Goal: Task Accomplishment & Management: Manage account settings

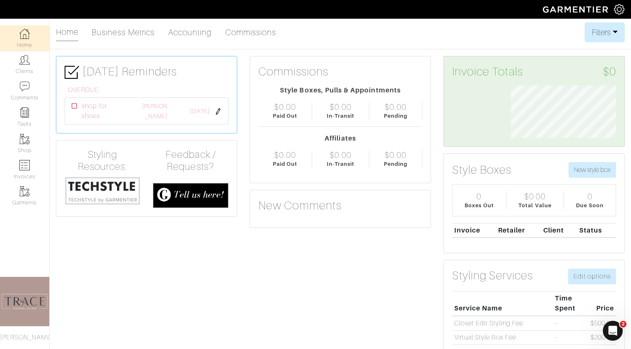
scroll to position [53, 118]
click at [31, 163] on link "Invoices" at bounding box center [24, 169] width 49 height 26
select select
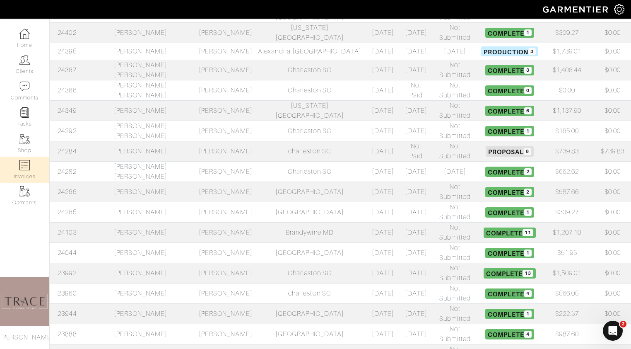
scroll to position [255, 0]
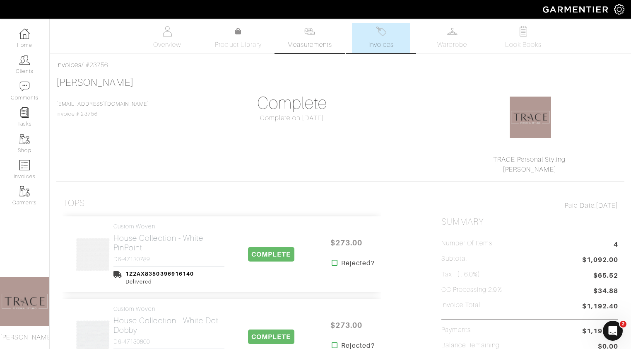
click at [311, 33] on img at bounding box center [309, 31] width 10 height 10
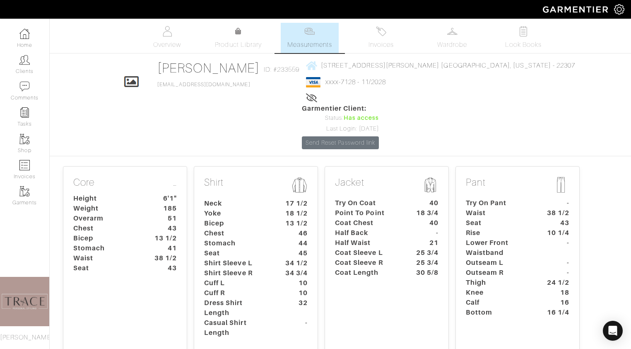
click at [238, 258] on dt "Shirt Sleeve L" at bounding box center [236, 263] width 77 height 10
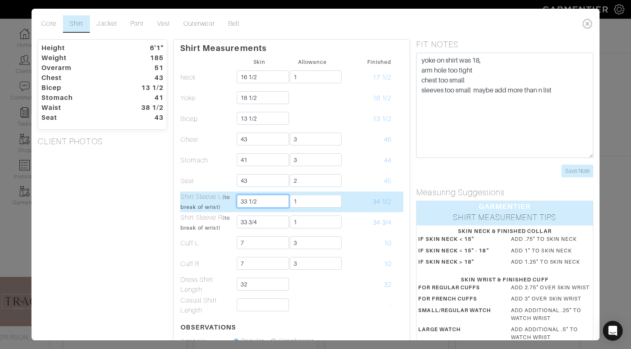
click at [247, 201] on input "33 1/2" at bounding box center [263, 201] width 52 height 13
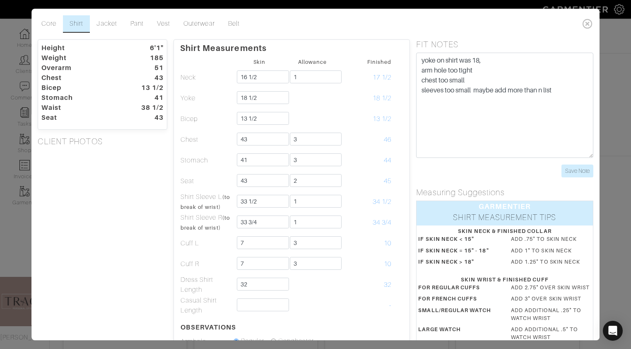
click at [135, 270] on div "Height 6'1" Weight 185 Overarm 51 Chest 43 Bicep 13 1/2 Stomach 41 Waist 38 1/2…" at bounding box center [102, 264] width 142 height 450
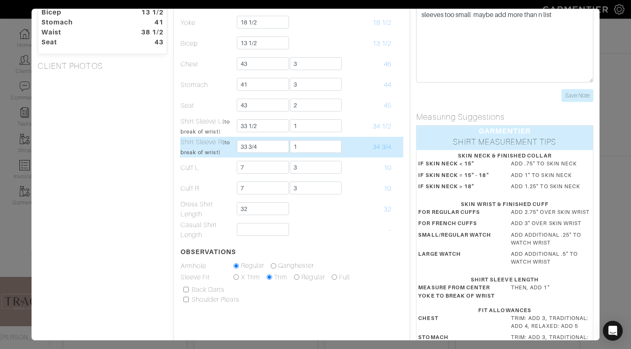
scroll to position [75, 0]
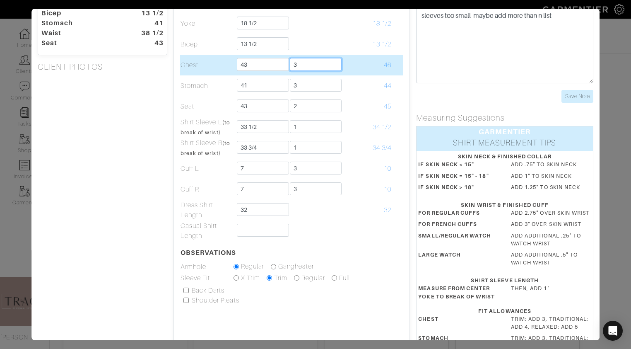
click at [308, 62] on input "3" at bounding box center [316, 64] width 52 height 13
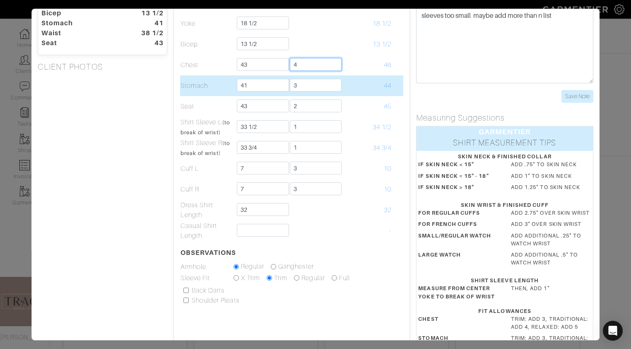
type input "4"
click at [323, 84] on input "3" at bounding box center [316, 85] width 52 height 13
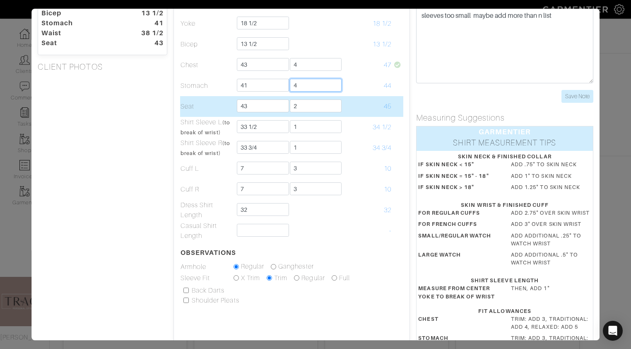
type input "4"
click at [334, 105] on input "2" at bounding box center [316, 105] width 52 height 13
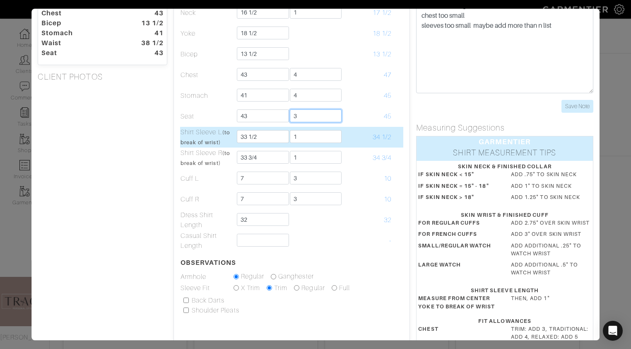
scroll to position [31, 0]
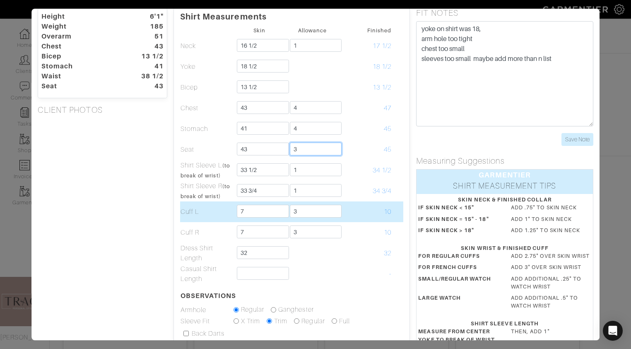
type input "3"
click at [262, 210] on input "7" at bounding box center [263, 210] width 52 height 13
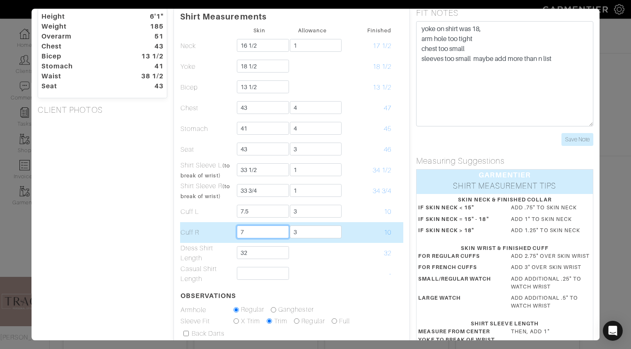
type input "7 1/2"
click at [247, 231] on input "7" at bounding box center [263, 231] width 52 height 13
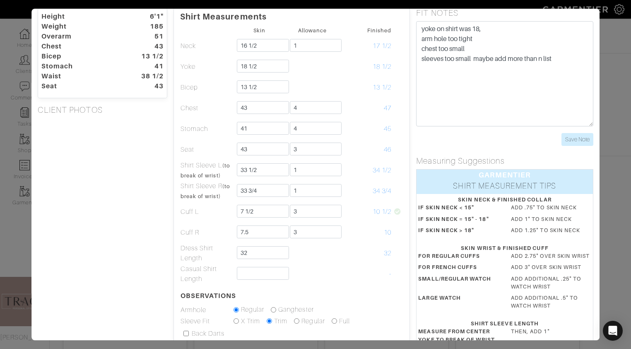
type input "7 1/2"
click at [139, 306] on div "Height 6'1" Weight 185 Overarm 51 Chest 43 Bicep 13 1/2 Stomach 41 Waist 38 1/2…" at bounding box center [102, 233] width 142 height 450
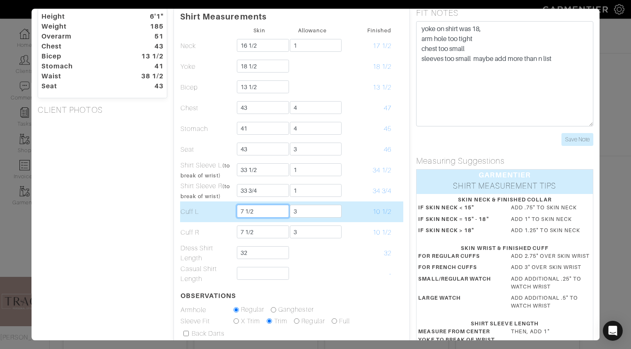
click at [255, 213] on input "7 1/2" at bounding box center [263, 210] width 52 height 13
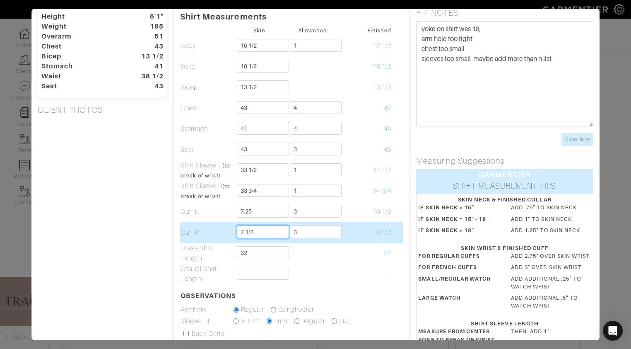
type input "7 1/4"
click at [254, 233] on input "7 1/2" at bounding box center [263, 231] width 52 height 13
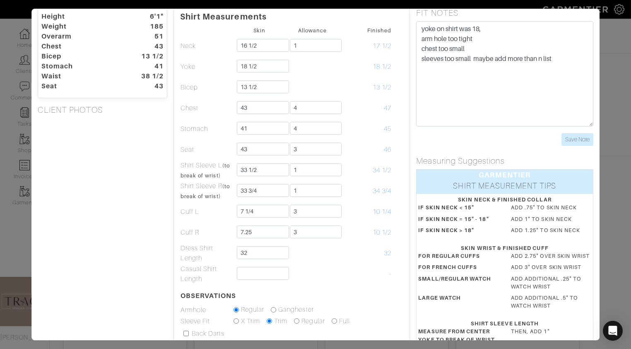
type input "7 1/4"
click at [113, 283] on div "Height 6'1" Weight 185 Overarm 51 Chest 43 Bicep 13 1/2 Stomach 41 Waist 38 1/2…" at bounding box center [102, 233] width 142 height 450
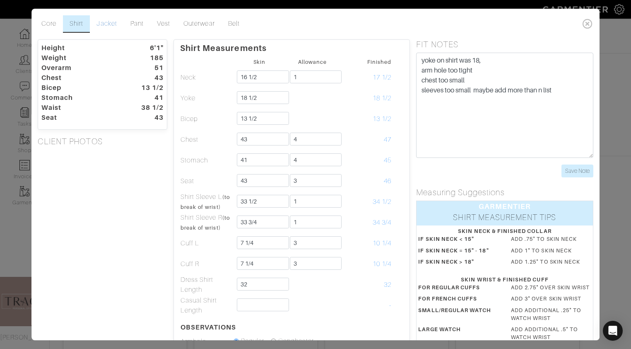
click at [109, 22] on link "Jacket" at bounding box center [107, 23] width 34 height 17
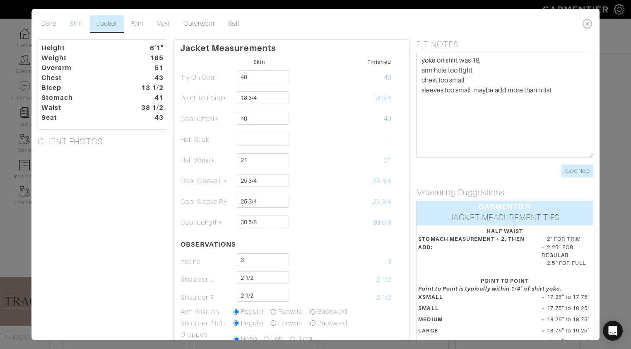
click at [79, 25] on link "Shirt" at bounding box center [76, 23] width 27 height 17
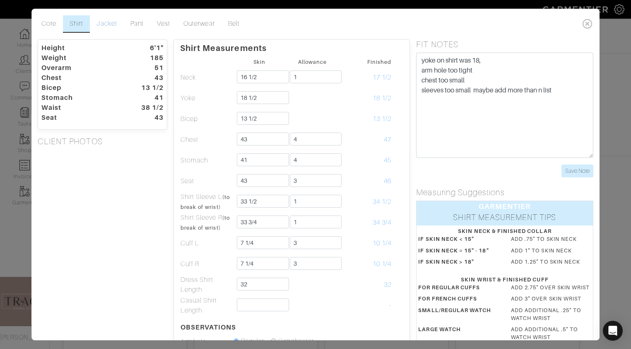
click at [105, 23] on link "Jacket" at bounding box center [107, 23] width 34 height 17
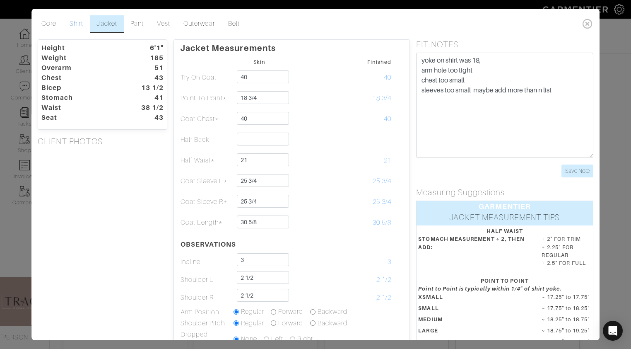
click at [68, 19] on link "Shirt" at bounding box center [76, 23] width 27 height 17
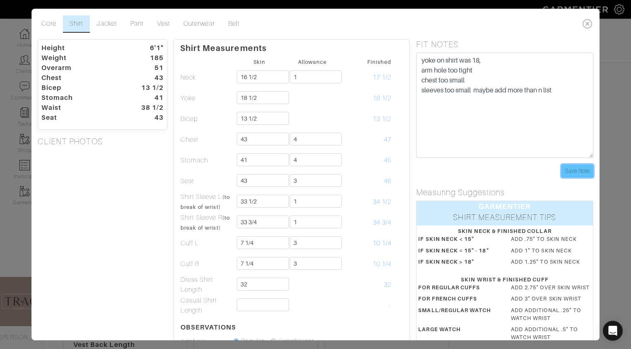
click at [571, 175] on input "Save Note" at bounding box center [577, 170] width 32 height 13
click at [587, 25] on icon at bounding box center [587, 23] width 17 height 17
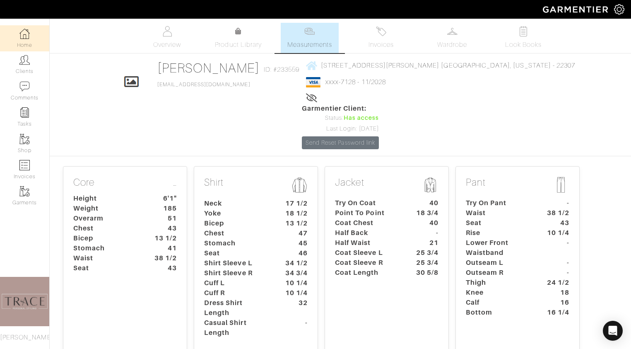
click at [26, 41] on link "Home" at bounding box center [24, 38] width 49 height 26
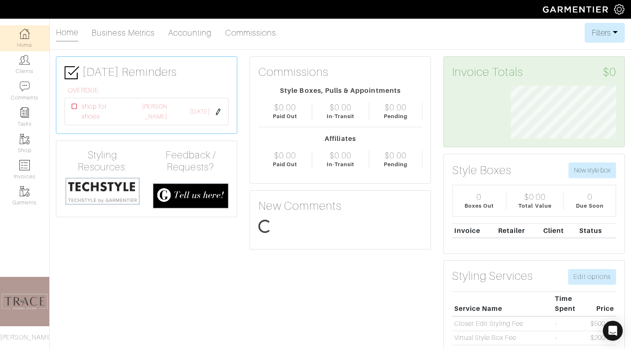
scroll to position [53, 118]
click at [94, 192] on img at bounding box center [103, 190] width 76 height 29
click at [31, 68] on link "Clients" at bounding box center [24, 64] width 49 height 26
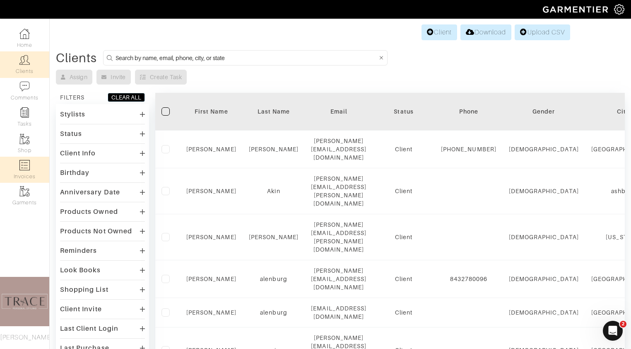
click at [27, 176] on link "Invoices" at bounding box center [24, 169] width 49 height 26
select select
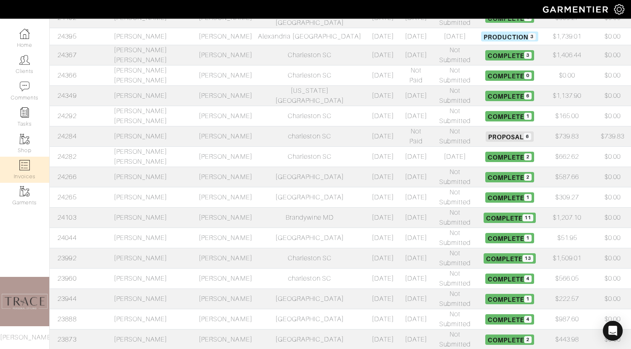
scroll to position [289, 0]
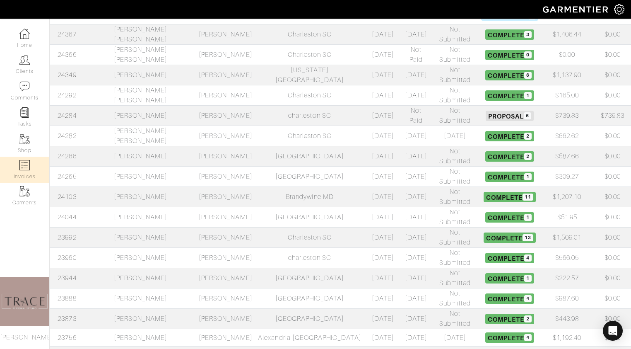
select select
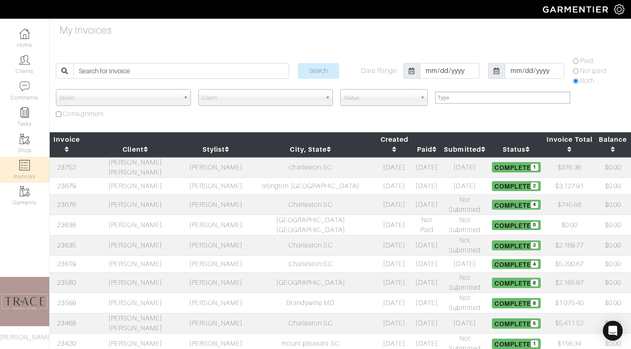
click at [154, 157] on td "Sawyer Smallwood" at bounding box center [135, 167] width 103 height 21
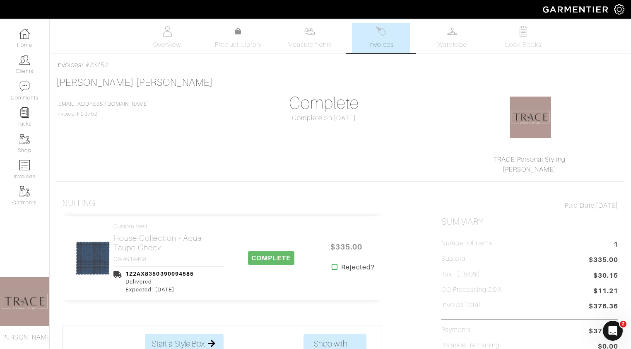
click at [385, 39] on link "Invoices" at bounding box center [381, 38] width 58 height 30
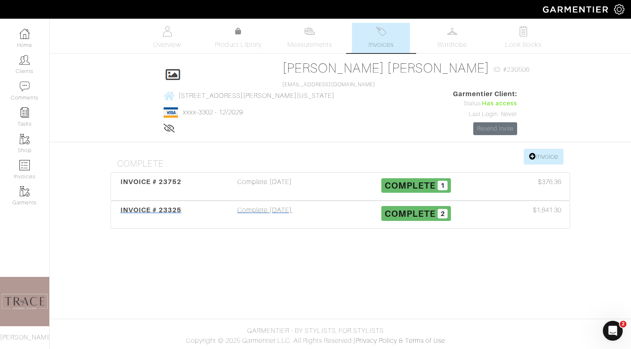
click at [248, 224] on div "Complete 07/08/25" at bounding box center [264, 214] width 151 height 19
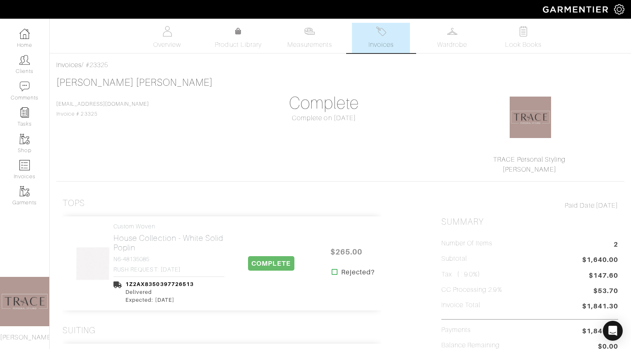
click at [385, 38] on link "Invoices" at bounding box center [381, 38] width 58 height 30
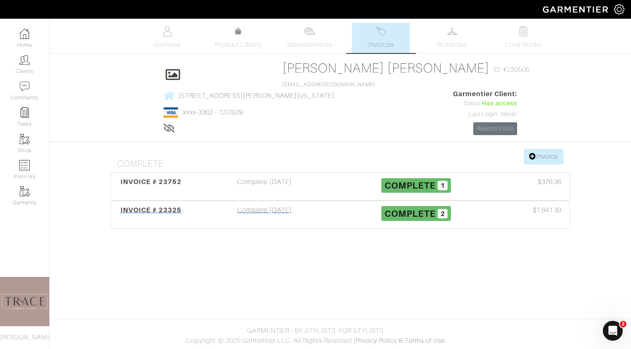
click at [257, 224] on div "Complete 07/08/25" at bounding box center [264, 214] width 151 height 19
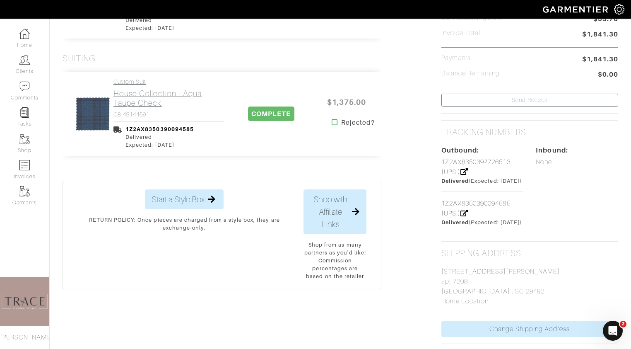
click at [145, 102] on h2 "House Collection - Aqua Taupe Check" at bounding box center [168, 98] width 111 height 19
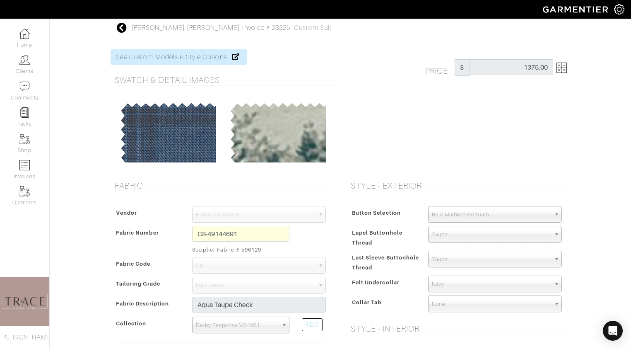
scroll to position [74, 0]
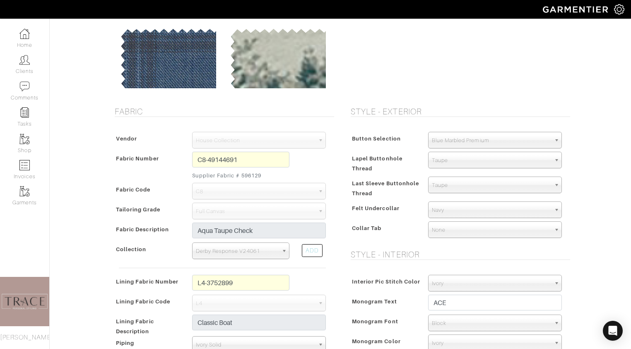
click at [190, 151] on div "Vendor Zegna Scabal Loro Piana Gladson Dormeuil House Collection London Marzoni…" at bounding box center [223, 258] width 224 height 271
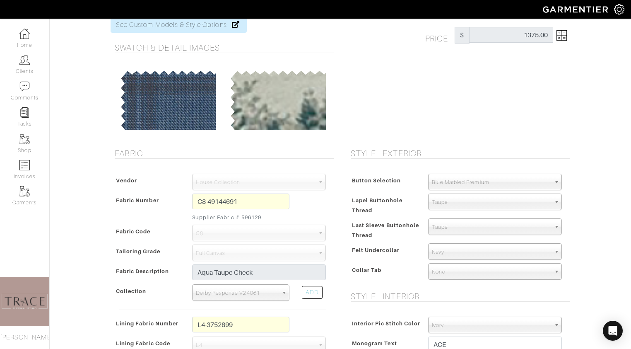
scroll to position [0, 0]
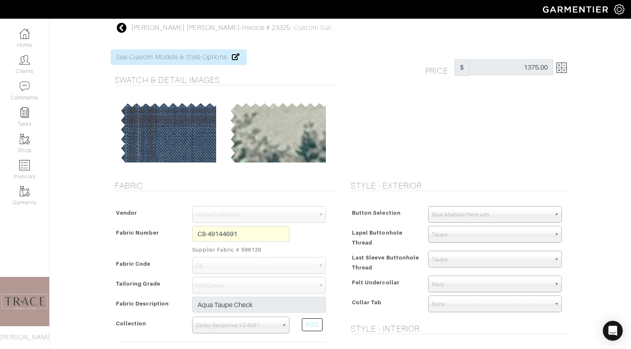
click at [122, 29] on icon at bounding box center [122, 28] width 10 height 10
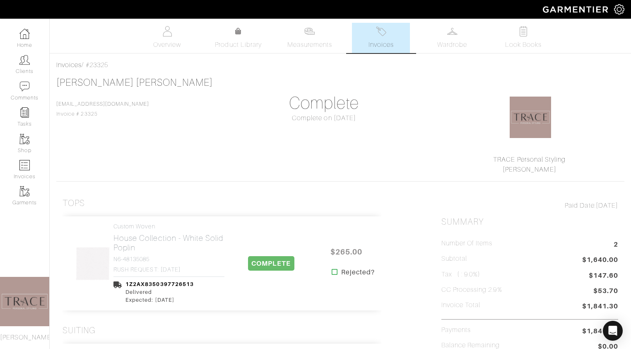
click at [394, 49] on span "Invoices" at bounding box center [380, 45] width 25 height 10
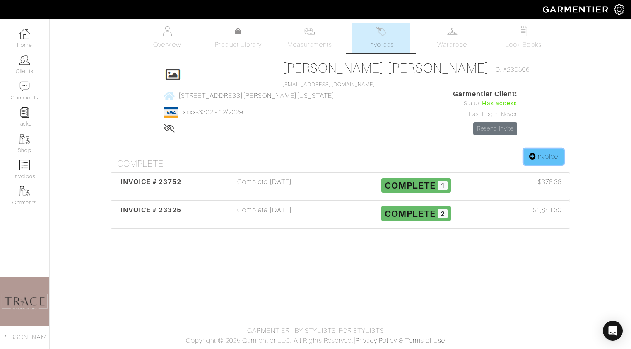
click at [536, 164] on link "Invoice" at bounding box center [544, 157] width 40 height 16
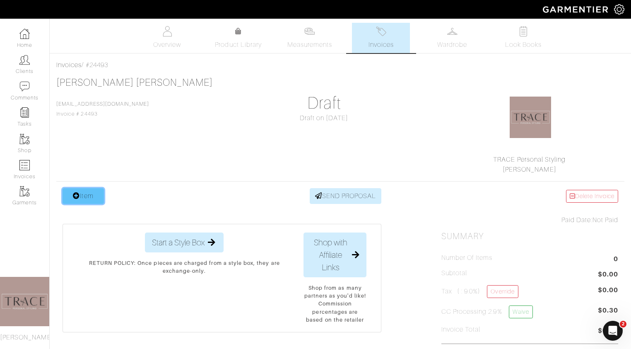
click at [84, 196] on link "Item" at bounding box center [83, 196] width 41 height 16
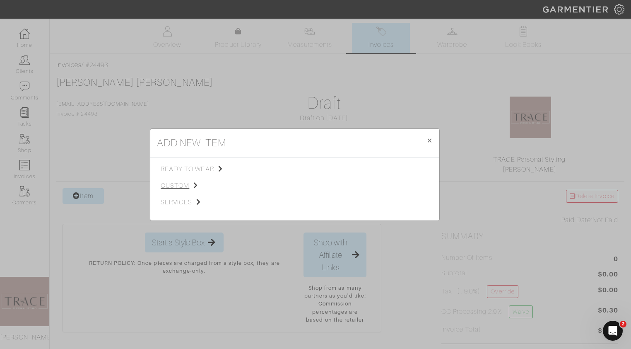
click at [183, 185] on span "custom" at bounding box center [202, 185] width 83 height 10
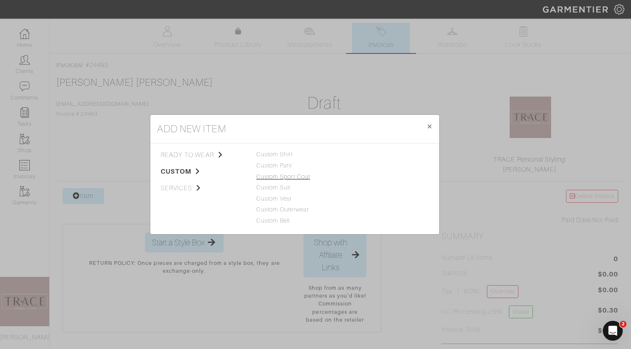
click at [267, 176] on link "Custom Sport Coat" at bounding box center [283, 176] width 54 height 7
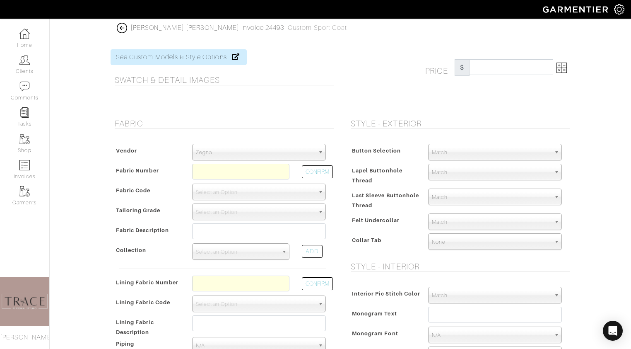
click at [302, 148] on span "Zegna" at bounding box center [255, 152] width 119 height 17
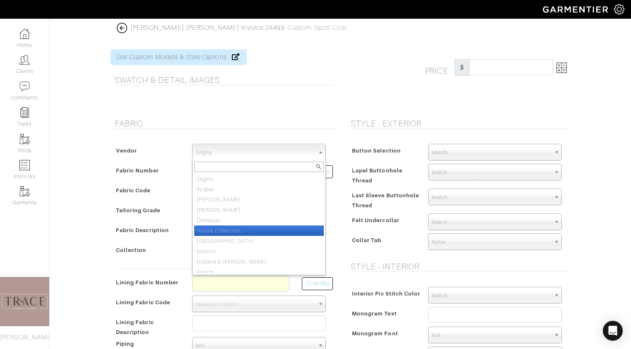
click at [248, 226] on li "House Collection" at bounding box center [259, 230] width 130 height 10
select select "75"
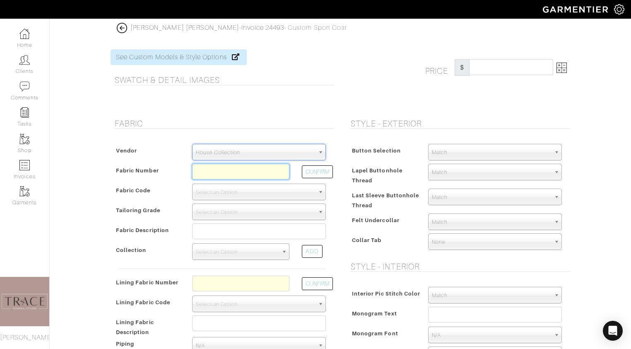
click at [245, 172] on input "text" at bounding box center [240, 171] width 97 height 16
paste input "C8-49144691"
type input "C8-49144691"
click at [327, 171] on button "CONFIRM" at bounding box center [317, 171] width 31 height 13
select select "5713"
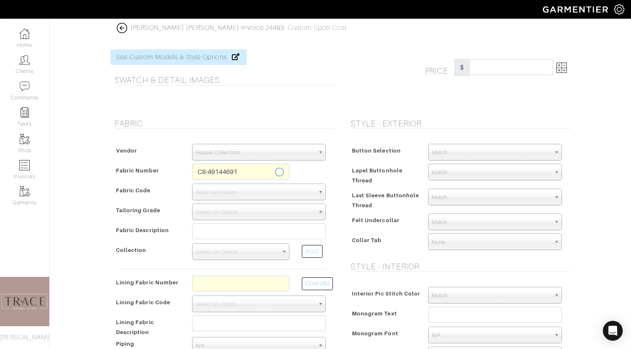
type input "Aqua Taupe Check"
select select
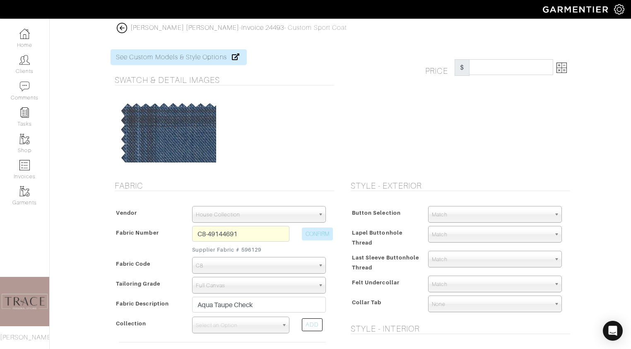
type input "1341.38"
click at [564, 67] on img at bounding box center [561, 68] width 10 height 10
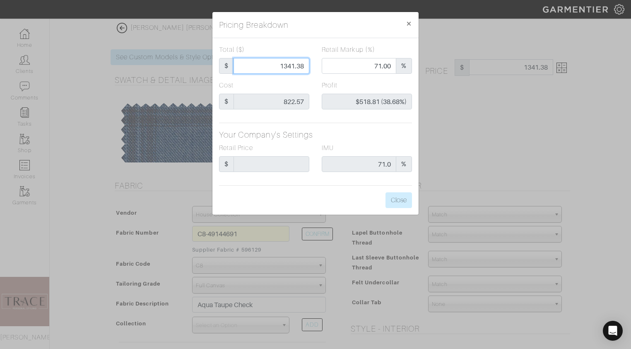
drag, startPoint x: 307, startPoint y: 65, endPoint x: 274, endPoint y: 63, distance: 32.8
click at [274, 63] on input "1341.38" at bounding box center [271, 66] width 76 height 16
type input "0"
type input "0.00"
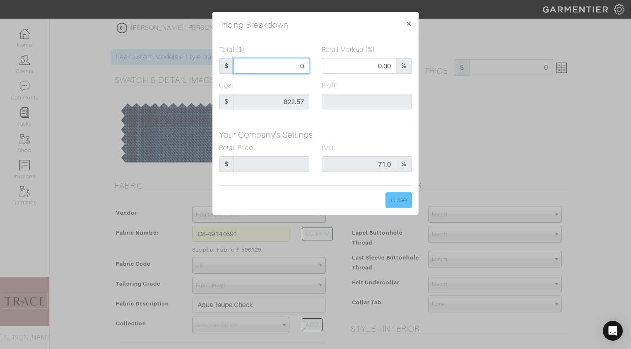
type input "0"
type input "0.00"
click at [406, 196] on button "Close" at bounding box center [398, 200] width 26 height 16
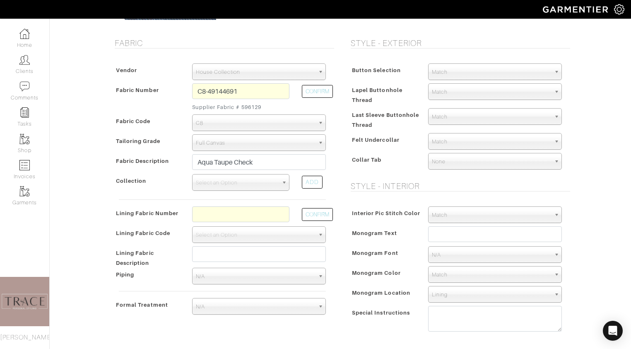
scroll to position [160, 0]
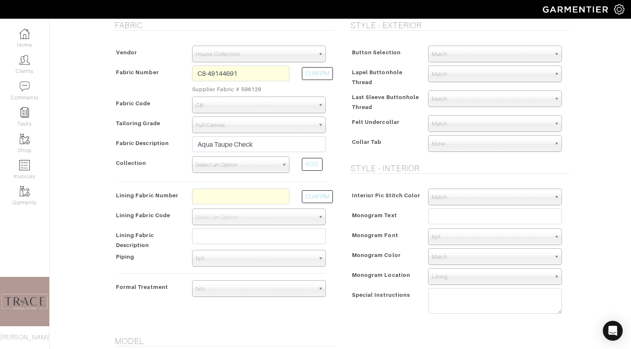
click at [268, 164] on span "Select an Option" at bounding box center [237, 164] width 82 height 17
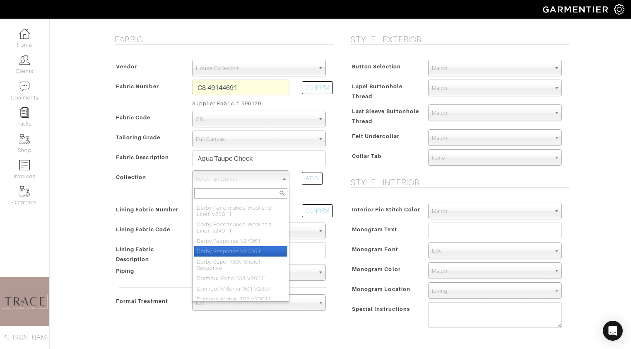
scroll to position [563, 0]
click at [248, 237] on li "Derby Response V24061" at bounding box center [240, 242] width 93 height 10
select select "934"
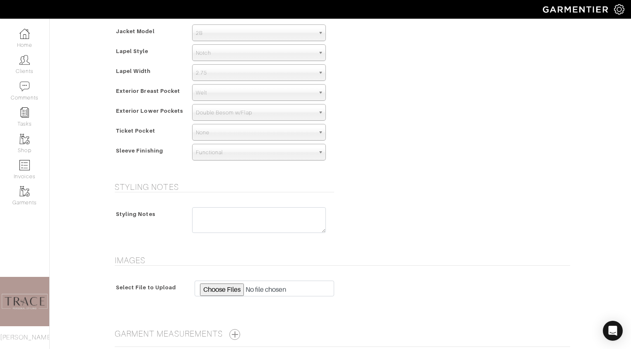
scroll to position [551, 0]
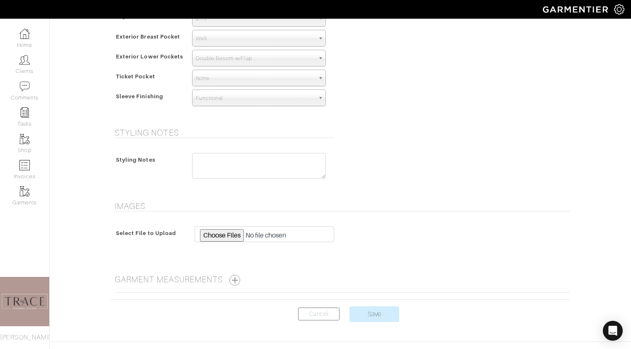
click at [382, 322] on center "Cancel Save" at bounding box center [340, 319] width 459 height 26
click at [381, 315] on input "Save" at bounding box center [374, 314] width 50 height 16
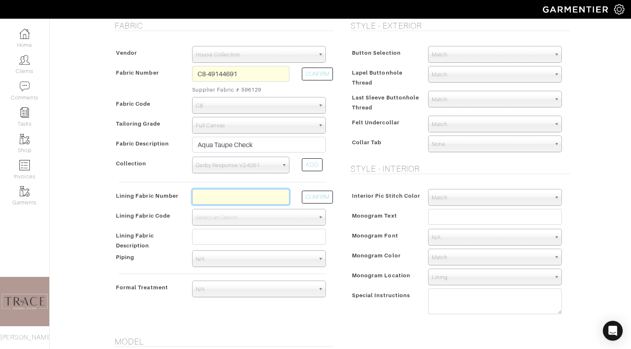
scroll to position [90, 0]
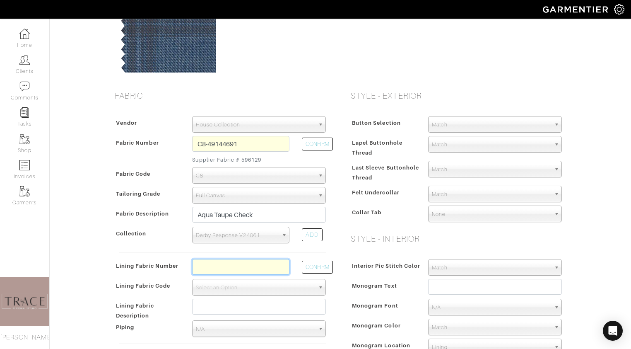
click at [200, 266] on input "text" at bounding box center [240, 267] width 97 height 16
click at [232, 266] on input "text" at bounding box center [240, 267] width 97 height 16
paste input "L4-3752899"
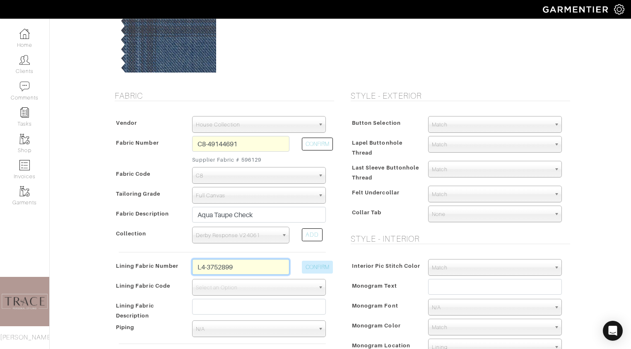
type input "L4-3752899"
click at [313, 267] on button "CONFIRM" at bounding box center [317, 266] width 31 height 13
select select "6295"
type input "Classic Boat"
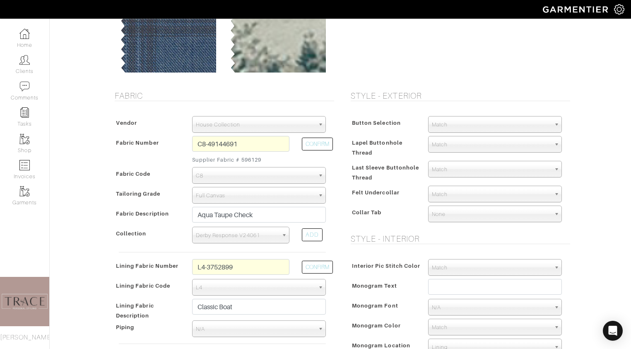
click at [490, 122] on span "Match" at bounding box center [491, 124] width 119 height 17
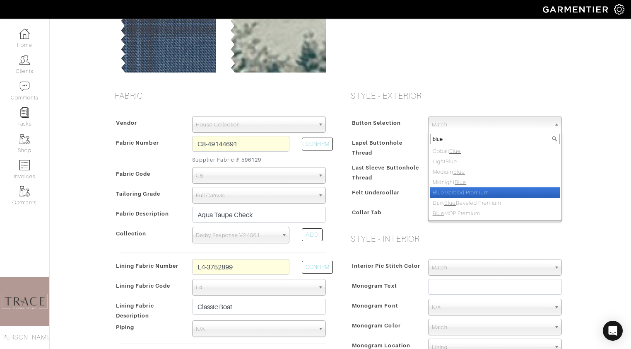
type input "blue"
click at [484, 192] on li "Blue Marbled Premium" at bounding box center [495, 192] width 130 height 10
select select "115"
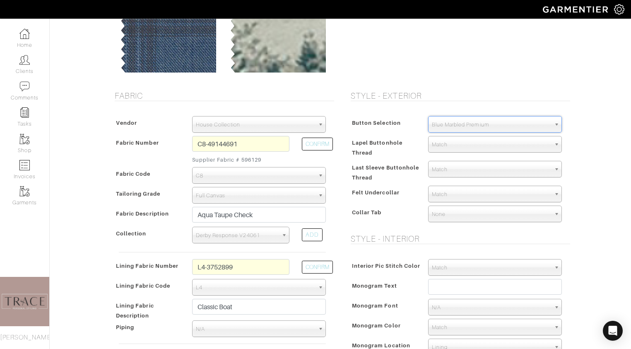
click at [481, 142] on span "Match" at bounding box center [491, 144] width 119 height 17
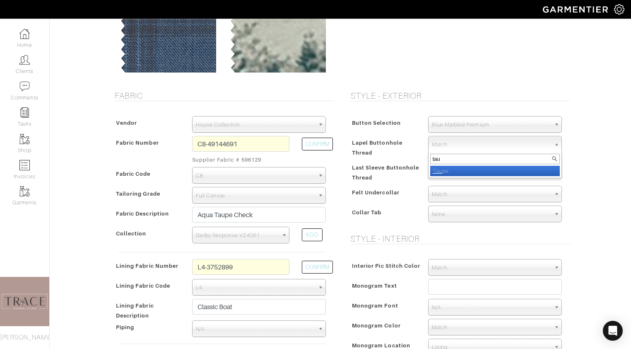
type input "tau"
click at [481, 170] on li "Tau pe" at bounding box center [495, 171] width 130 height 10
select select "45"
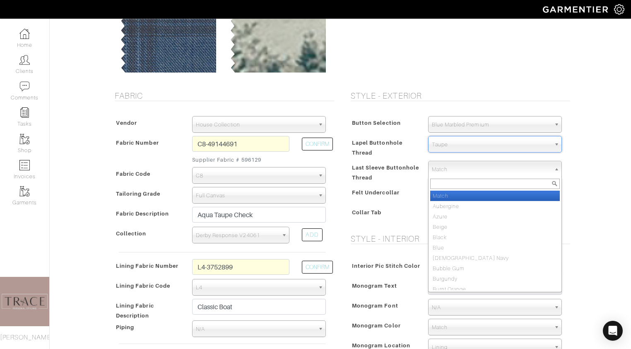
click at [481, 170] on span "Match" at bounding box center [491, 169] width 119 height 17
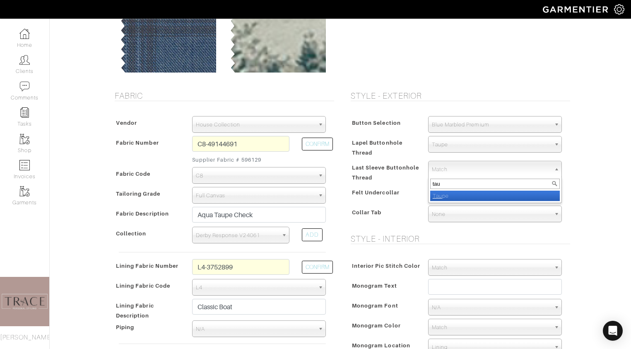
type input "tau"
click at [488, 192] on li "Tau pe" at bounding box center [495, 195] width 130 height 10
select select "45"
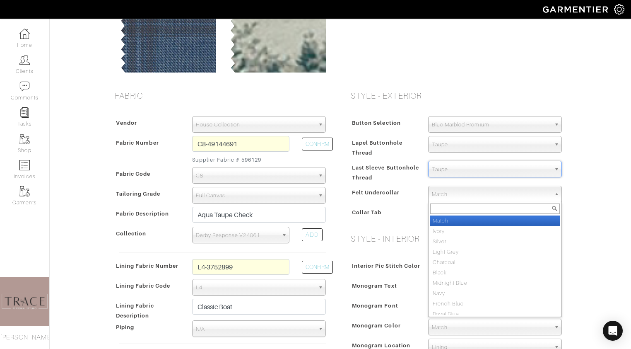
click at [482, 194] on span "Match" at bounding box center [491, 194] width 119 height 17
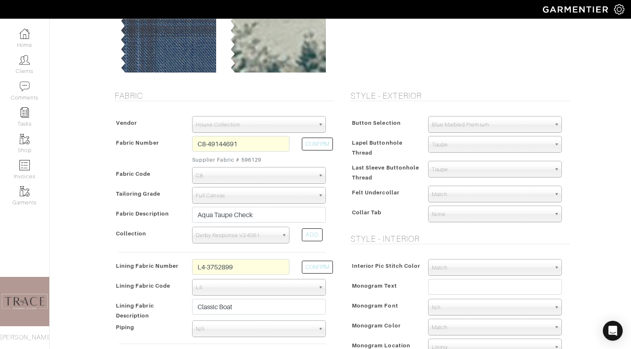
click at [481, 188] on span "Match" at bounding box center [491, 194] width 119 height 17
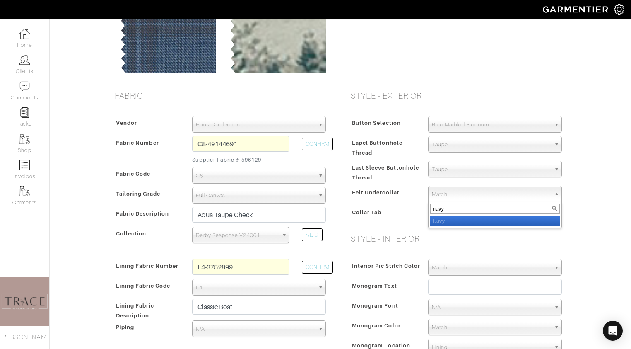
type input "navy"
click at [478, 219] on li "Navy" at bounding box center [495, 220] width 130 height 10
select select "8"
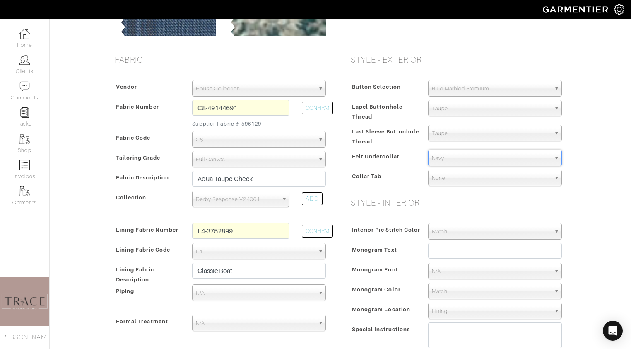
scroll to position [127, 0]
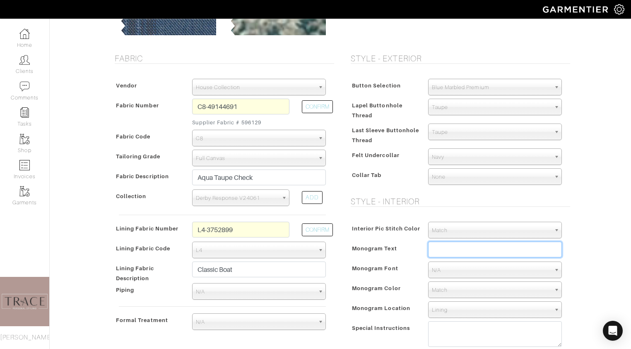
click at [501, 245] on input "text" at bounding box center [495, 249] width 134 height 16
type input "ACE"
click at [508, 231] on span "Match" at bounding box center [491, 230] width 119 height 17
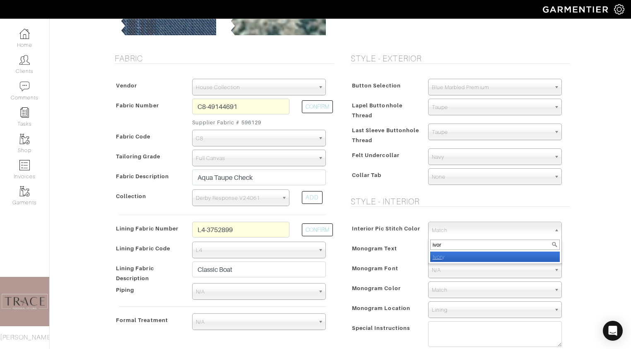
type input "ivor"
click at [497, 256] on li "Ivor y" at bounding box center [495, 256] width 130 height 10
select select "39"
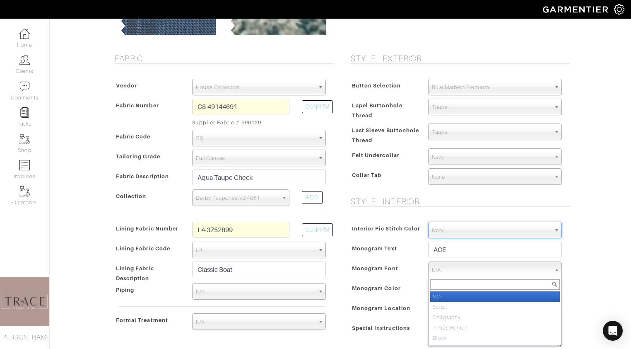
click at [486, 269] on span "N/A" at bounding box center [491, 270] width 119 height 17
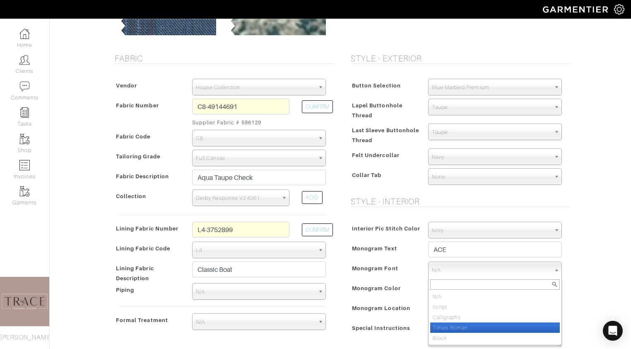
click at [473, 325] on li "Times Roman" at bounding box center [495, 327] width 130 height 10
select select "Times Roman"
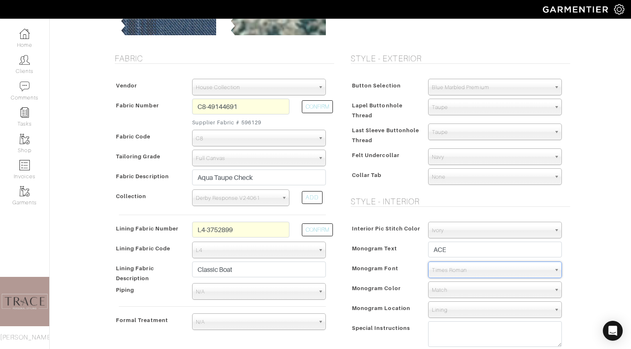
click at [473, 290] on span "Match" at bounding box center [491, 289] width 119 height 17
click at [454, 286] on span "Match" at bounding box center [491, 289] width 119 height 17
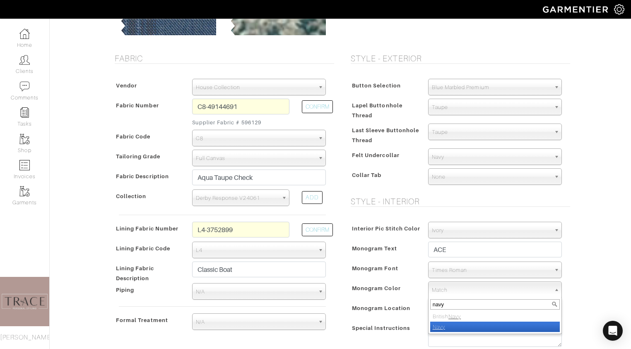
type input "navy"
click at [450, 326] on li "Navy" at bounding box center [495, 326] width 130 height 10
select select "8"
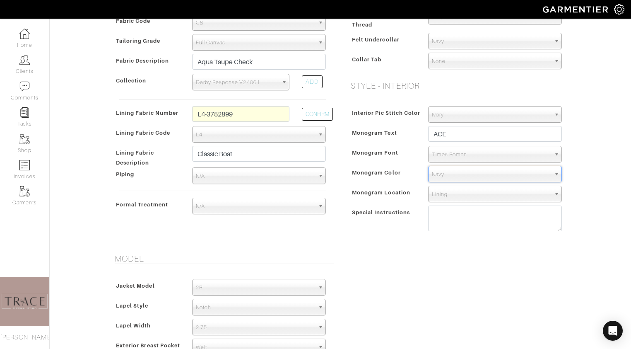
scroll to position [243, 0]
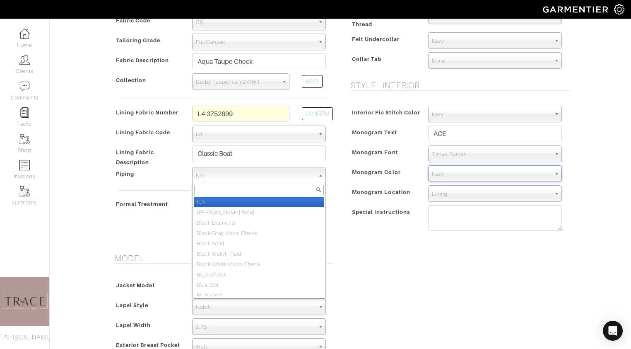
click at [290, 174] on span "N/A" at bounding box center [255, 175] width 119 height 17
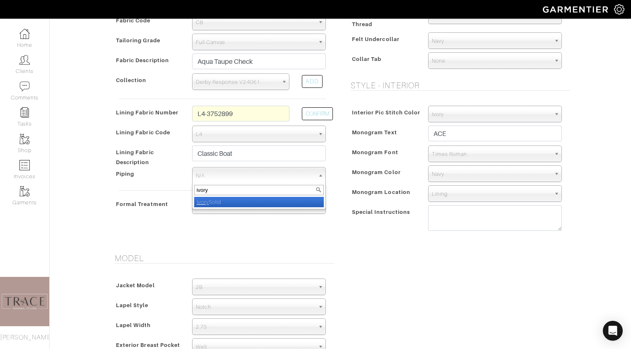
type input "ivory"
click at [285, 201] on li "Ivory Solid" at bounding box center [259, 202] width 130 height 10
select select "114"
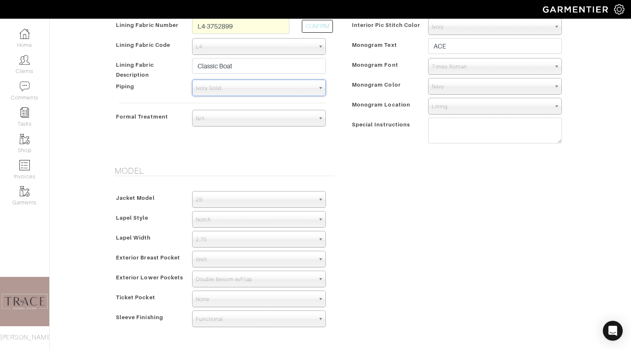
scroll to position [332, 0]
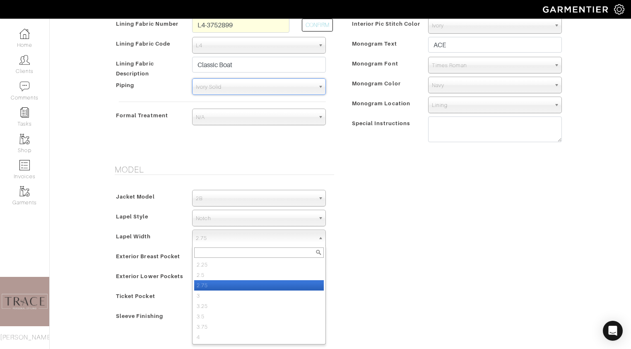
click at [277, 237] on span "2.75" at bounding box center [255, 238] width 119 height 17
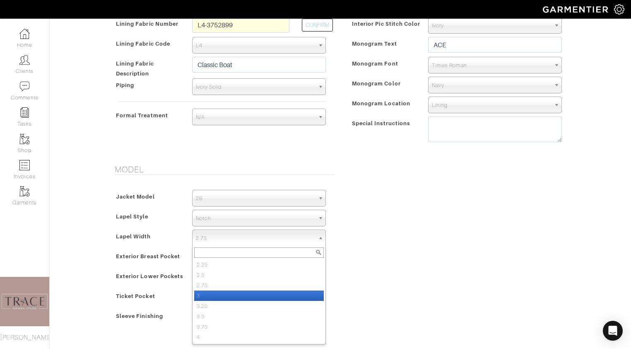
click at [260, 291] on li "3" at bounding box center [259, 295] width 130 height 10
select select "3"
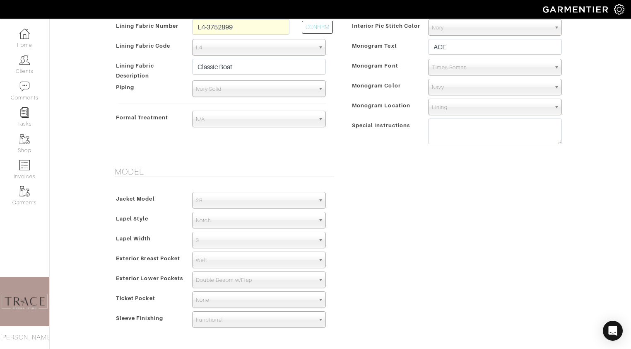
scroll to position [573, 0]
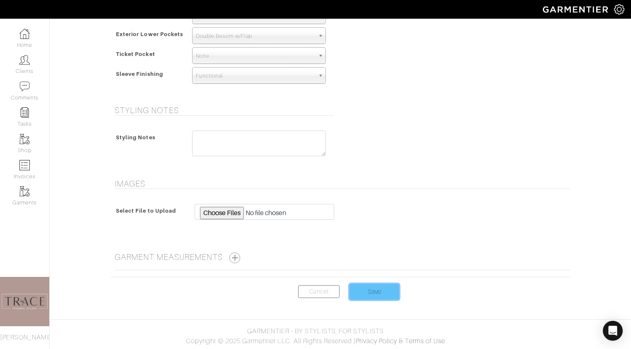
click at [370, 292] on input "Save" at bounding box center [374, 292] width 50 height 16
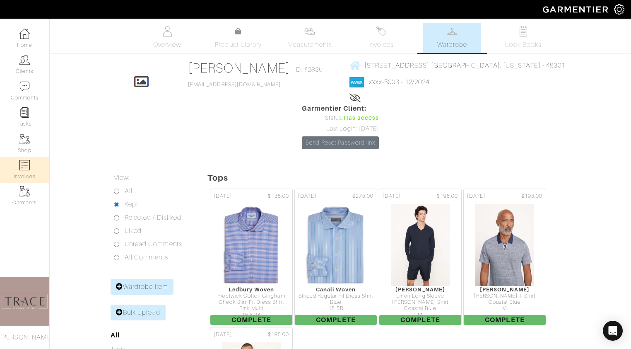
click at [35, 166] on link "Invoices" at bounding box center [24, 169] width 49 height 26
select select
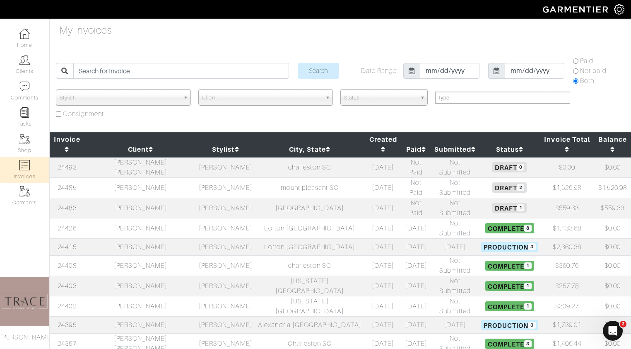
click at [149, 158] on td "[PERSON_NAME] [PERSON_NAME]" at bounding box center [140, 167] width 112 height 21
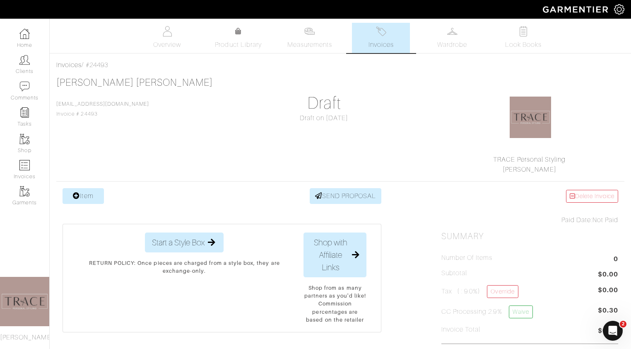
click at [381, 43] on span "Invoices" at bounding box center [380, 45] width 25 height 10
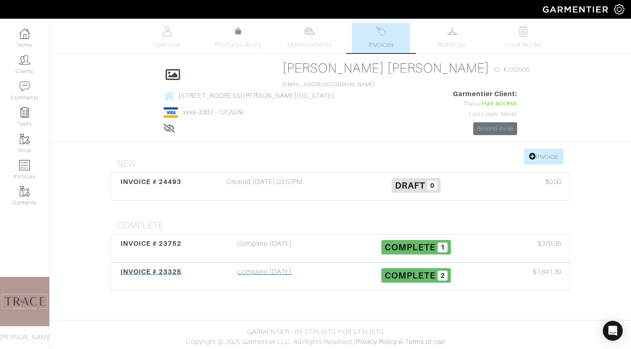
click at [263, 286] on div "Complete [DATE]" at bounding box center [264, 276] width 151 height 19
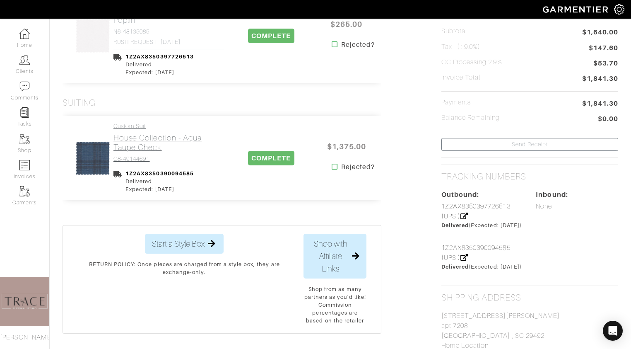
scroll to position [217, 0]
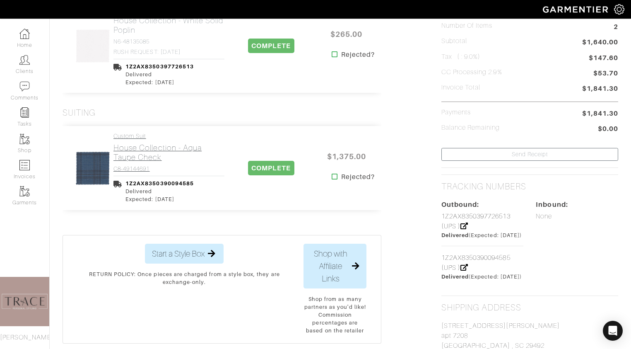
click at [185, 141] on link "Custom Suit House Collection - Aqua Taupe Check C8-49144691" at bounding box center [168, 152] width 111 height 40
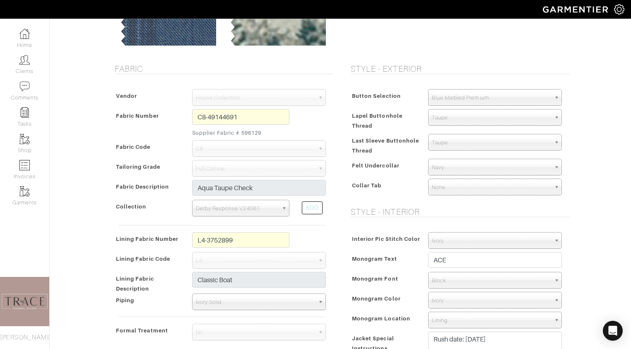
scroll to position [118, 0]
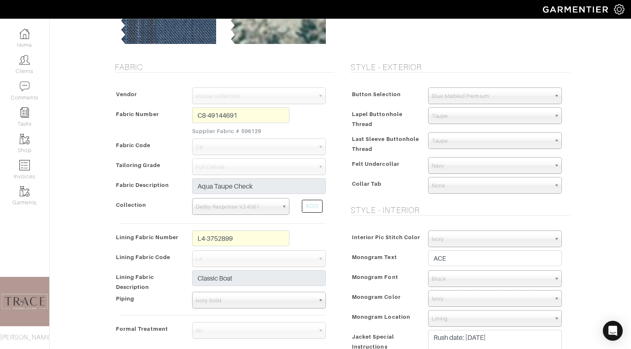
click at [189, 239] on div "L4-3752899" at bounding box center [241, 240] width 110 height 20
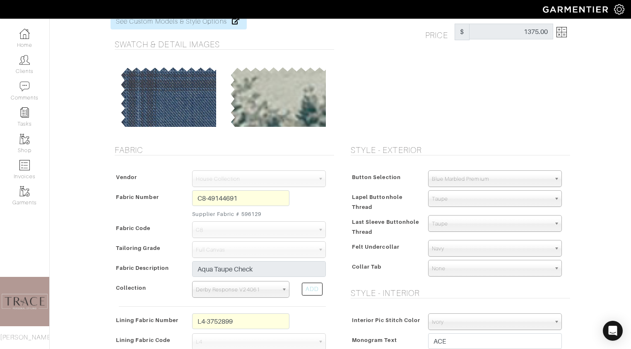
scroll to position [0, 0]
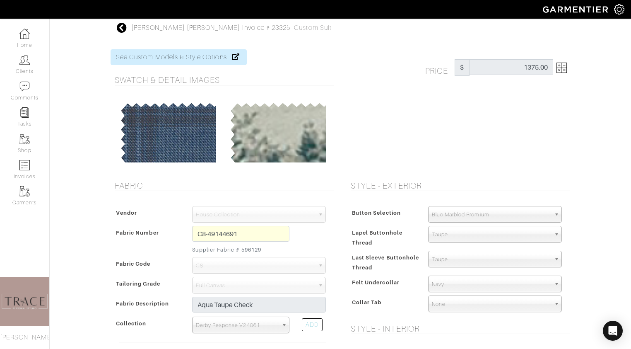
click at [562, 68] on img at bounding box center [561, 68] width 10 height 10
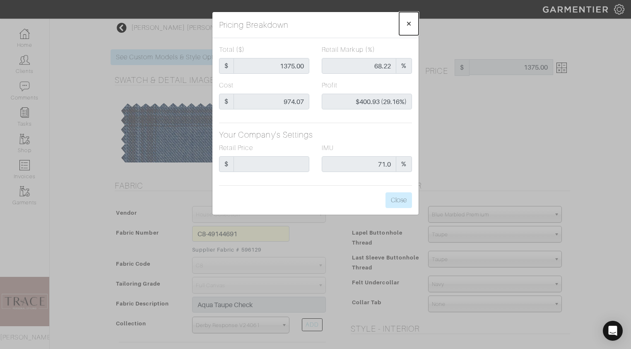
click at [410, 23] on span "×" at bounding box center [409, 23] width 6 height 11
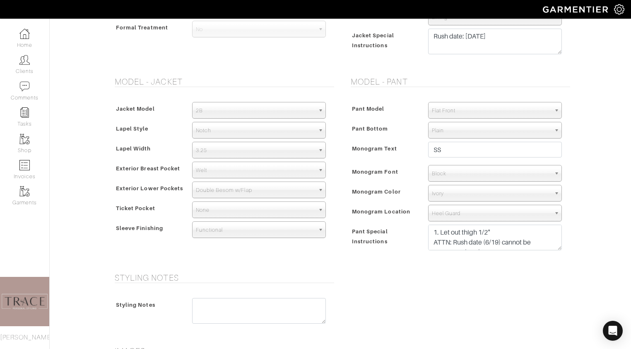
scroll to position [202, 0]
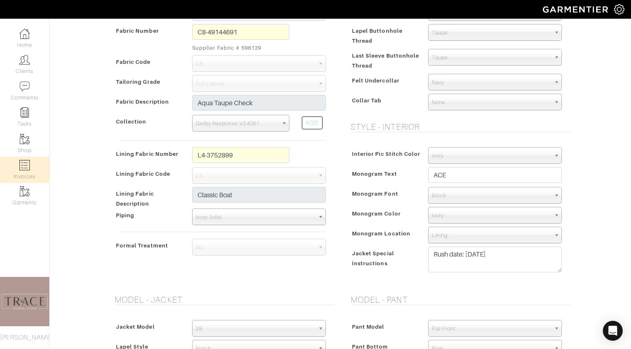
click at [17, 172] on link "Invoices" at bounding box center [24, 169] width 49 height 26
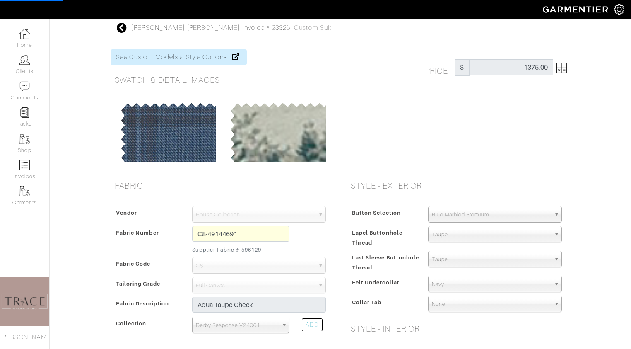
select select
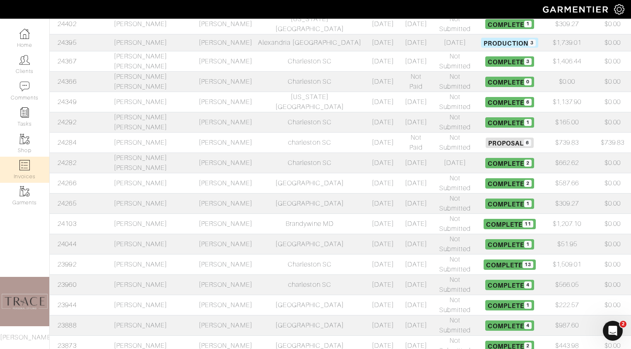
scroll to position [289, 0]
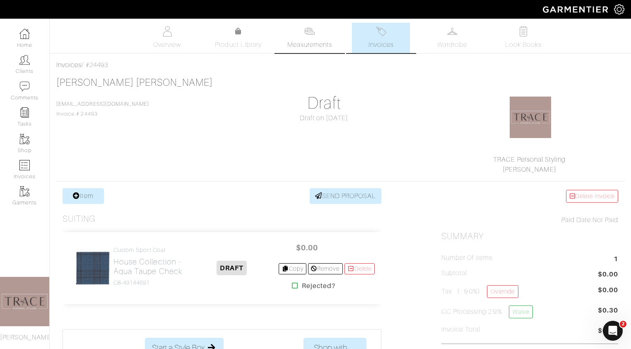
click at [313, 44] on span "Measurements" at bounding box center [309, 45] width 45 height 10
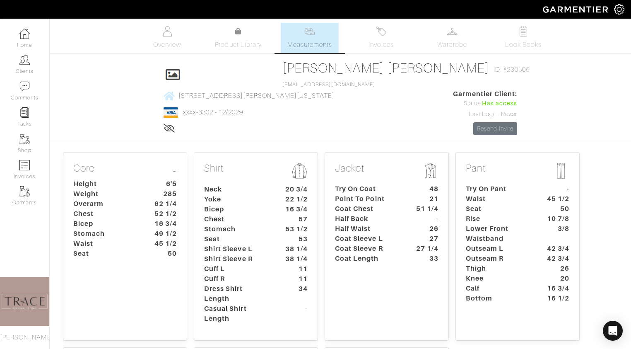
click at [358, 214] on dt "Coat Chest" at bounding box center [367, 209] width 77 height 10
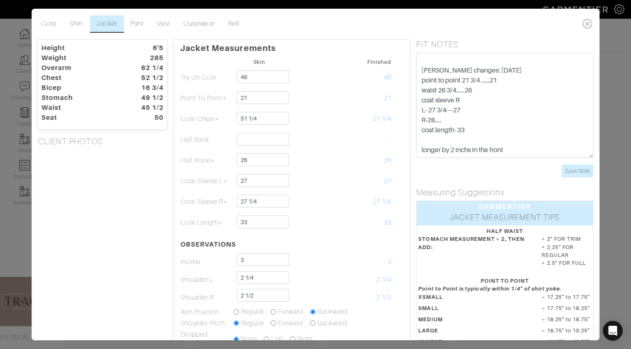
scroll to position [98, 0]
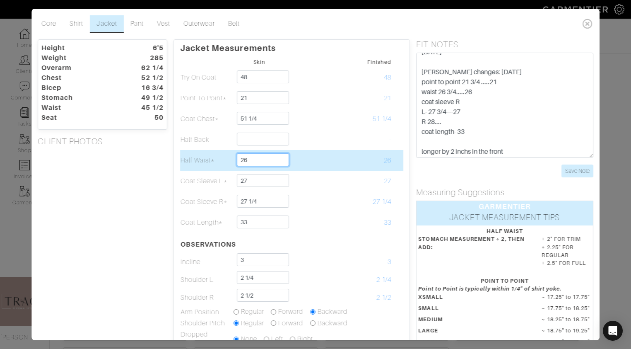
click at [253, 159] on input "26" at bounding box center [263, 159] width 52 height 13
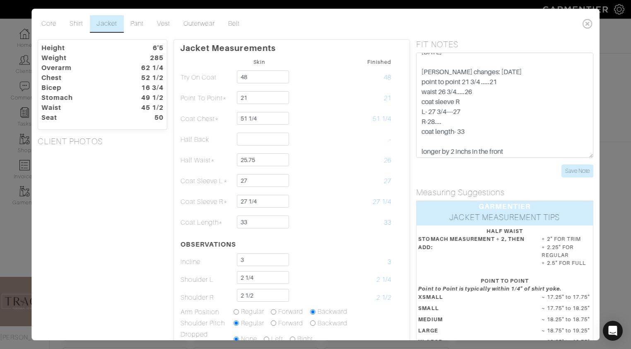
type input "25 3/4"
click at [107, 243] on div "Height 6'5 Weight 285 Overarm 62 1/4 Chest 52 1/2 Bicep 16 3/4 Stomach 49 1/2 W…" at bounding box center [102, 252] width 142 height 426
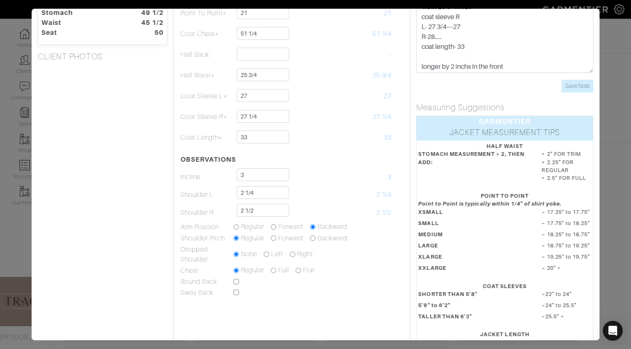
scroll to position [0, 0]
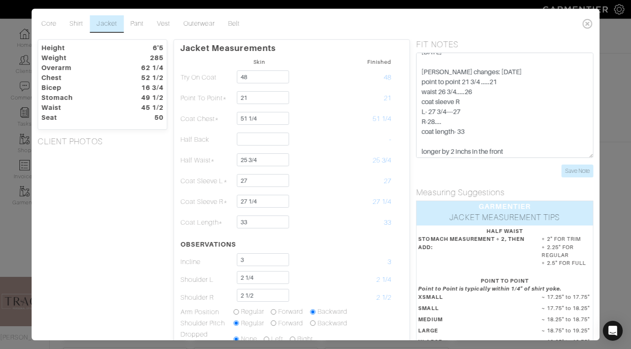
click at [122, 186] on div "Height 6'5 Weight 285 Overarm 62 1/4 Chest 52 1/2 Bicep 16 3/4 Stomach 49 1/2 W…" at bounding box center [102, 252] width 142 height 426
click at [572, 171] on input "Save Note" at bounding box center [577, 170] width 32 height 13
click at [588, 26] on icon at bounding box center [587, 23] width 17 height 17
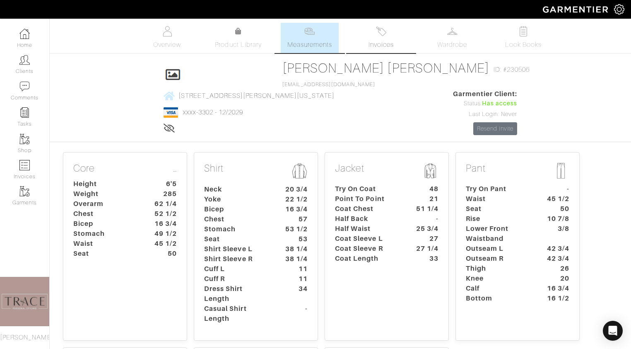
click at [393, 36] on link "Invoices" at bounding box center [381, 38] width 58 height 30
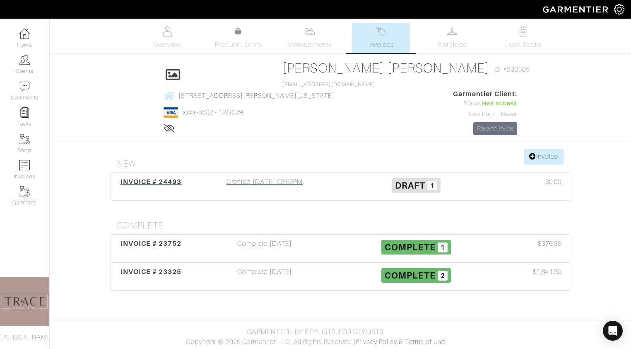
click at [268, 196] on div "Created [DATE] 03:52PM" at bounding box center [264, 186] width 151 height 19
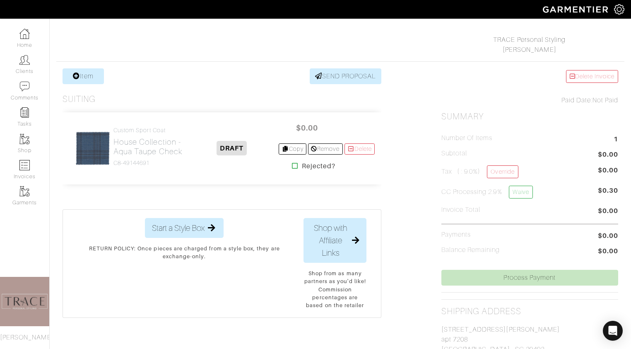
scroll to position [120, 0]
click at [135, 150] on h2 "House Collection - Aqua Taupe Check" at bounding box center [148, 145] width 71 height 19
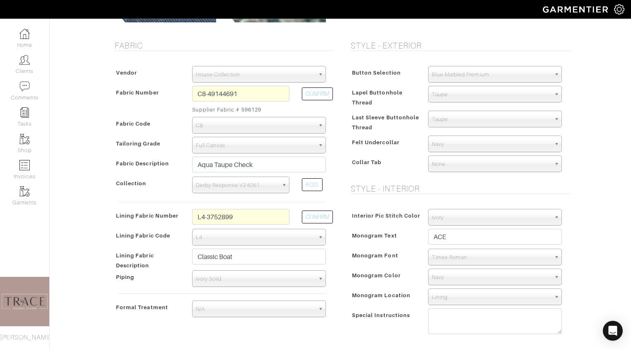
scroll to position [163, 0]
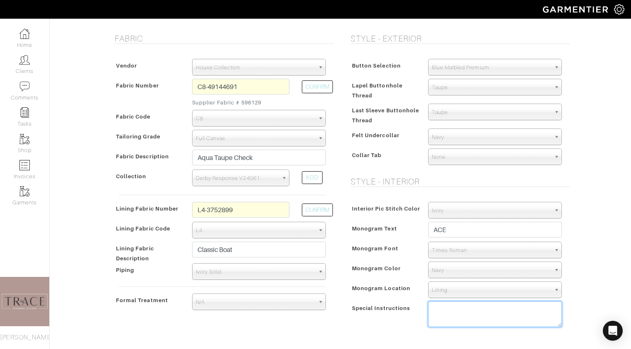
click at [433, 311] on textarea at bounding box center [495, 314] width 134 height 26
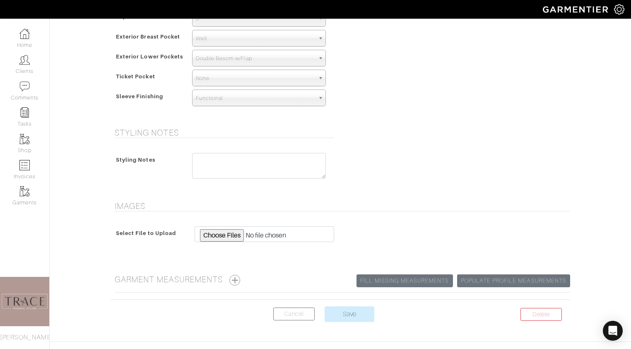
scroll to position [586, 0]
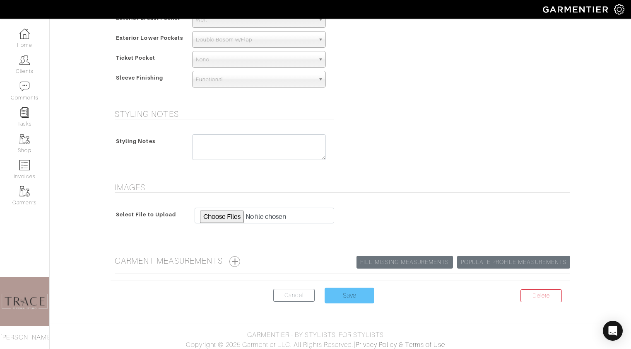
type textarea "factory remake"
click at [368, 298] on input "Save" at bounding box center [350, 295] width 50 height 16
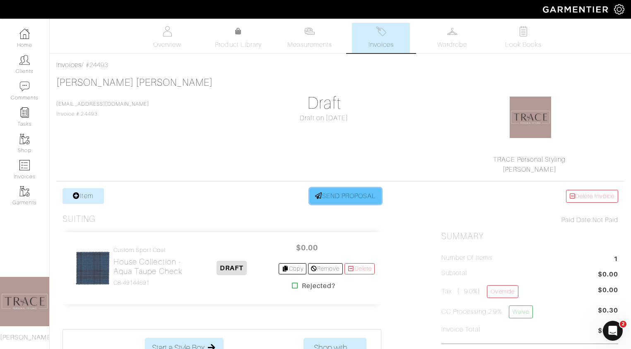
click at [367, 197] on link "SEND PROPOSAL" at bounding box center [346, 196] width 72 height 16
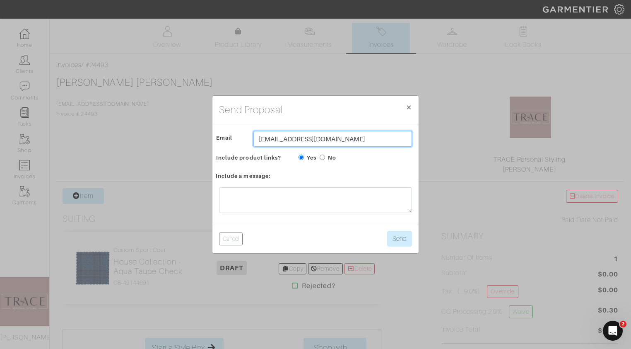
click at [315, 139] on input "[EMAIL_ADDRESS][DOMAIN_NAME]" at bounding box center [332, 139] width 159 height 16
type input "[EMAIL_ADDRESS][DOMAIN_NAME]"
click at [408, 235] on button "Send" at bounding box center [399, 239] width 25 height 16
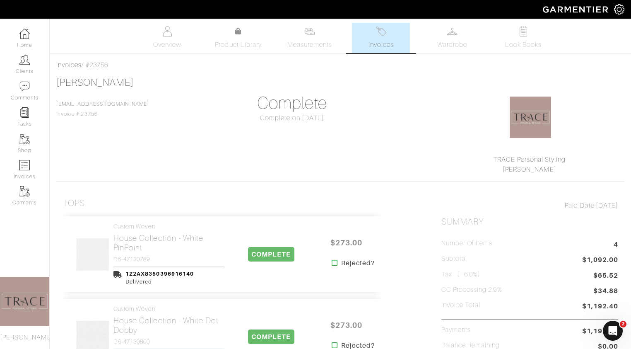
click at [392, 40] on span "Invoices" at bounding box center [380, 45] width 25 height 10
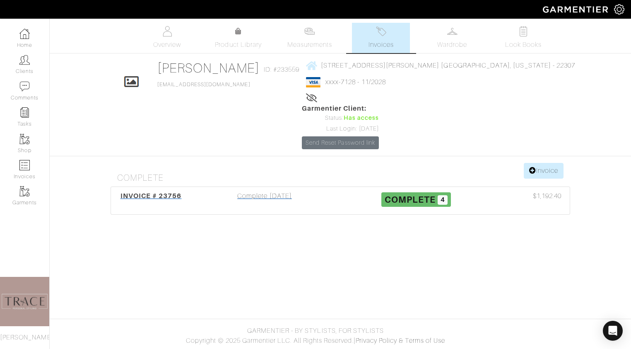
click at [282, 191] on div "Complete [DATE]" at bounding box center [264, 200] width 151 height 19
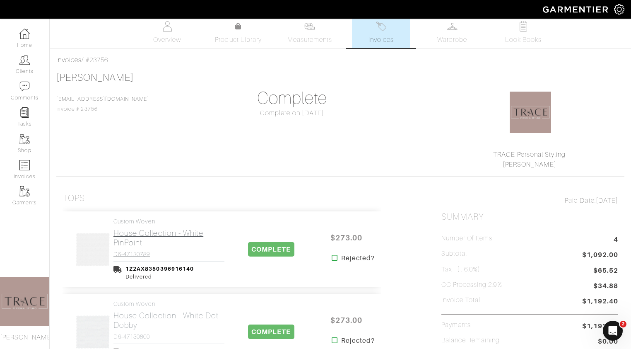
click at [151, 240] on h2 "House Collection - White PinPoint" at bounding box center [168, 237] width 111 height 19
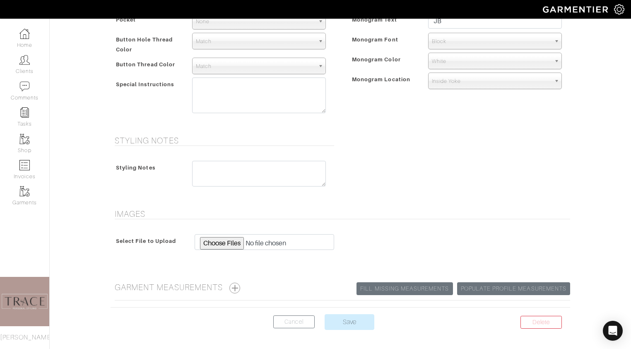
scroll to position [343, 0]
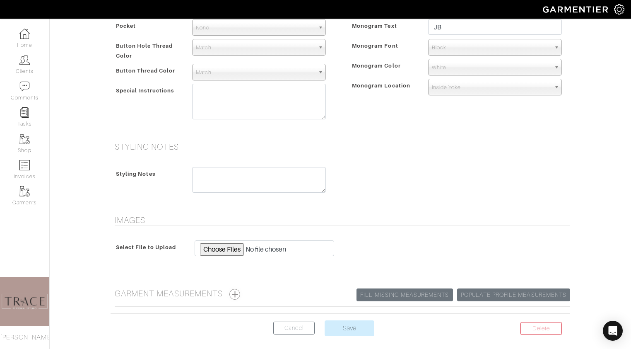
click at [239, 292] on button "button" at bounding box center [234, 294] width 11 height 11
click at [240, 293] on button "button" at bounding box center [234, 294] width 11 height 11
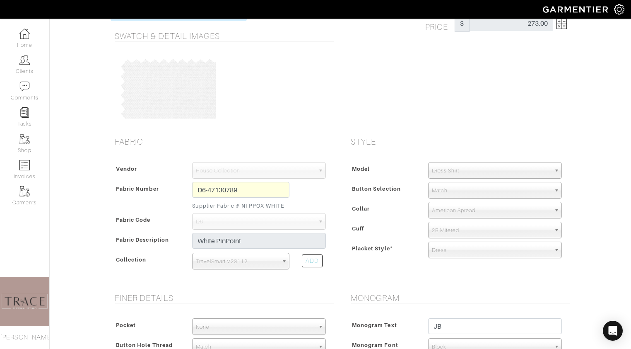
scroll to position [42, 0]
